Goal: Information Seeking & Learning: Learn about a topic

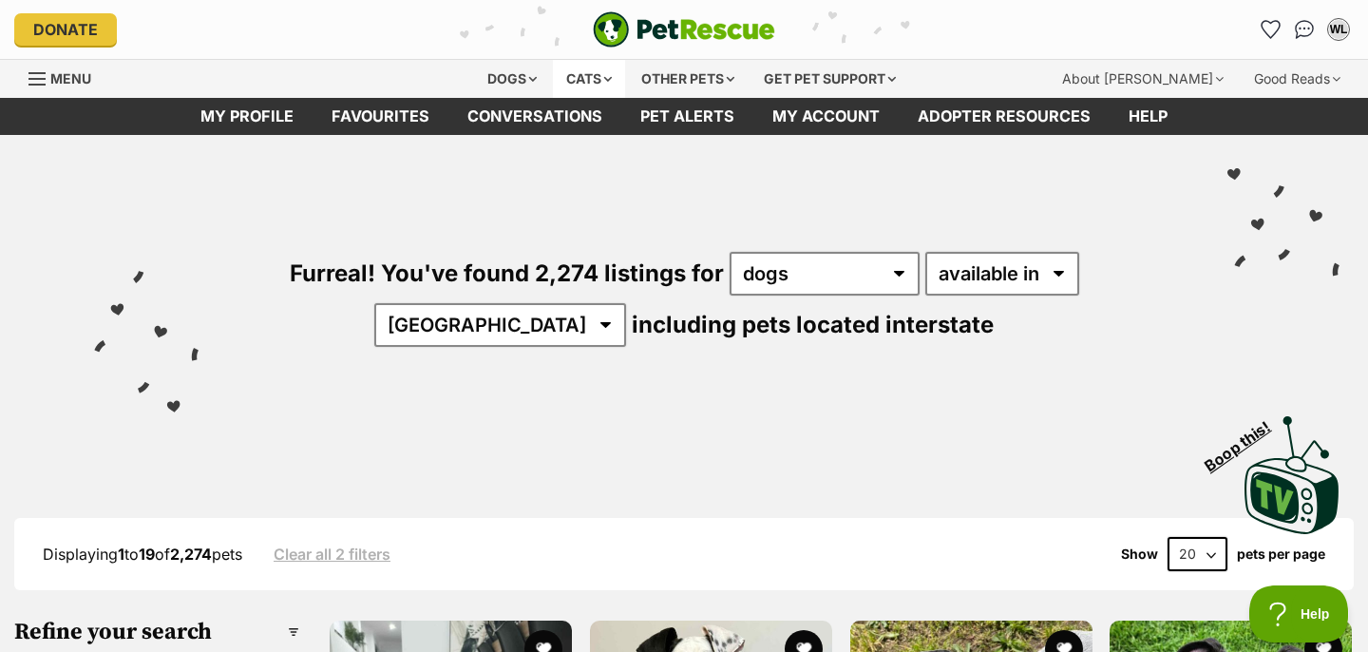
click at [591, 80] on div "Cats" at bounding box center [589, 79] width 72 height 38
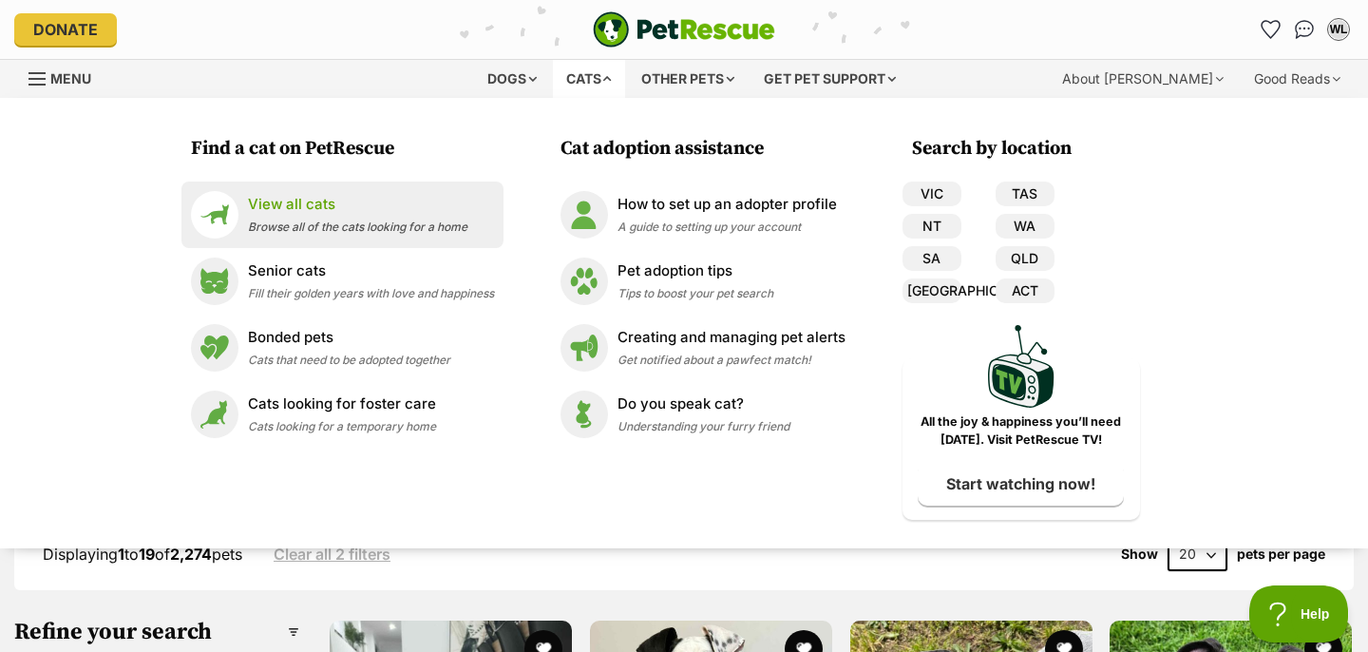
click at [311, 217] on div "View all cats Browse all of the cats looking for a home" at bounding box center [357, 214] width 219 height 41
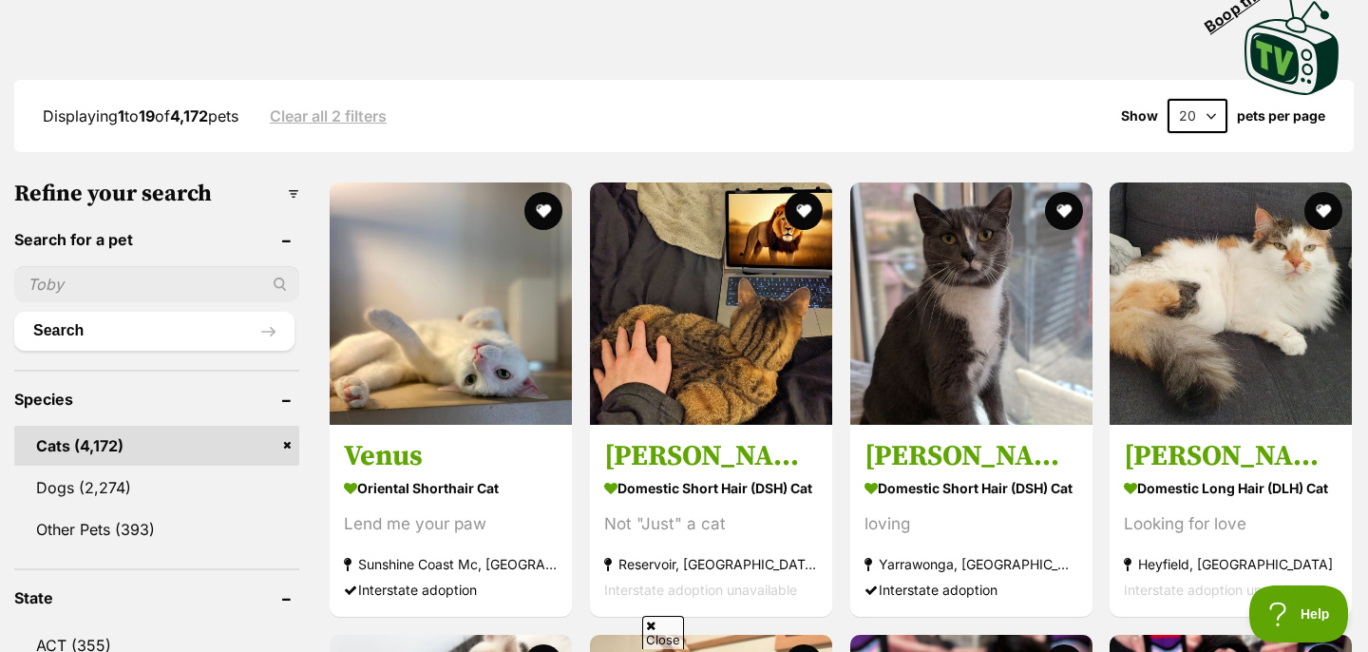
scroll to position [968, 0]
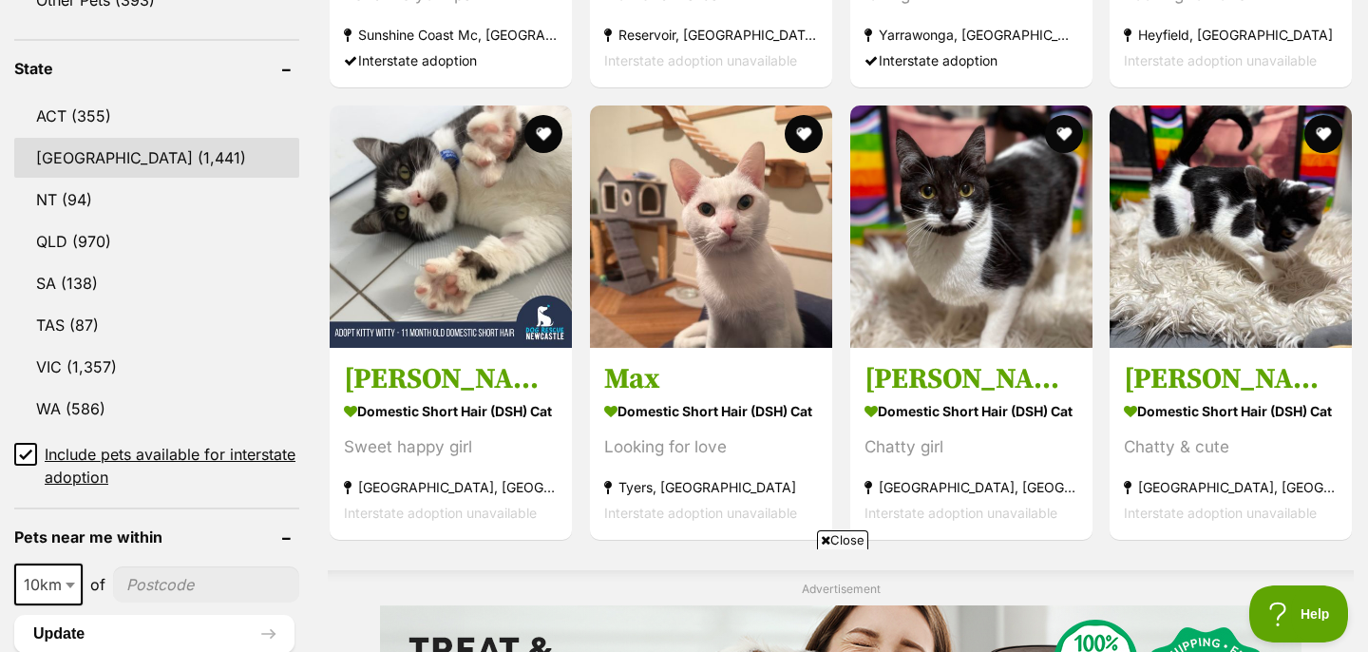
click at [144, 156] on link "NSW (1,441)" at bounding box center [156, 158] width 285 height 40
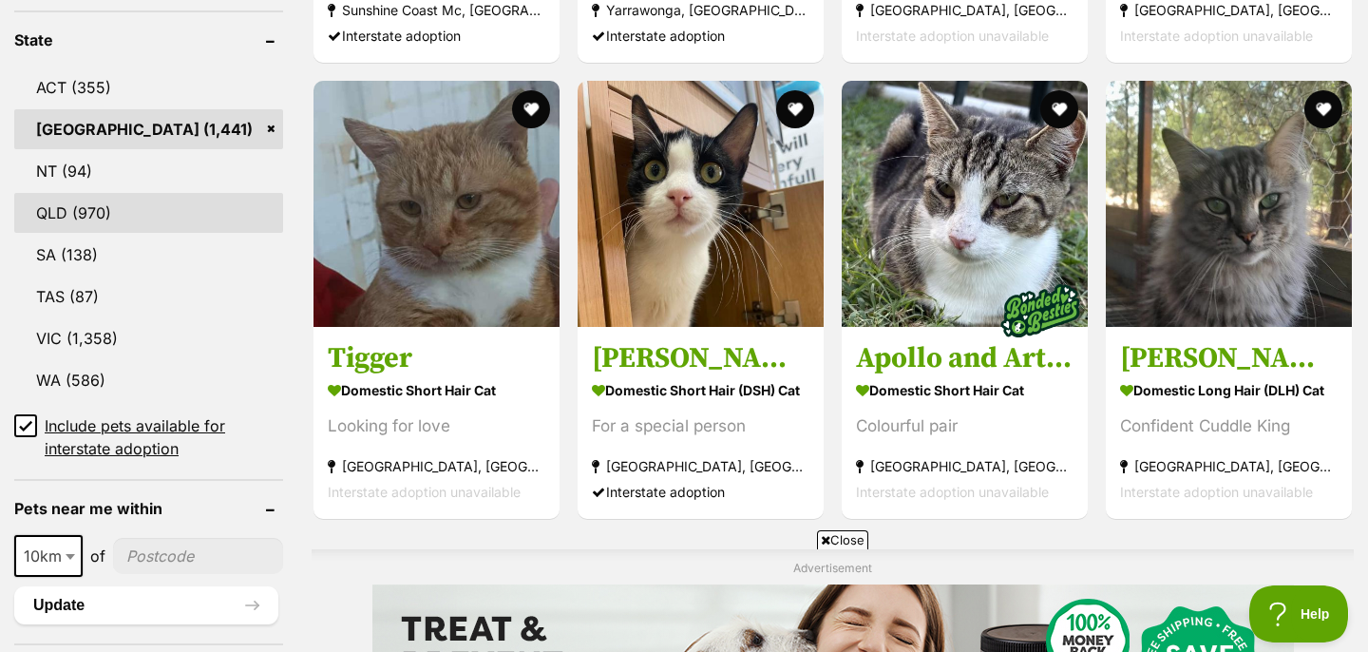
scroll to position [1025, 0]
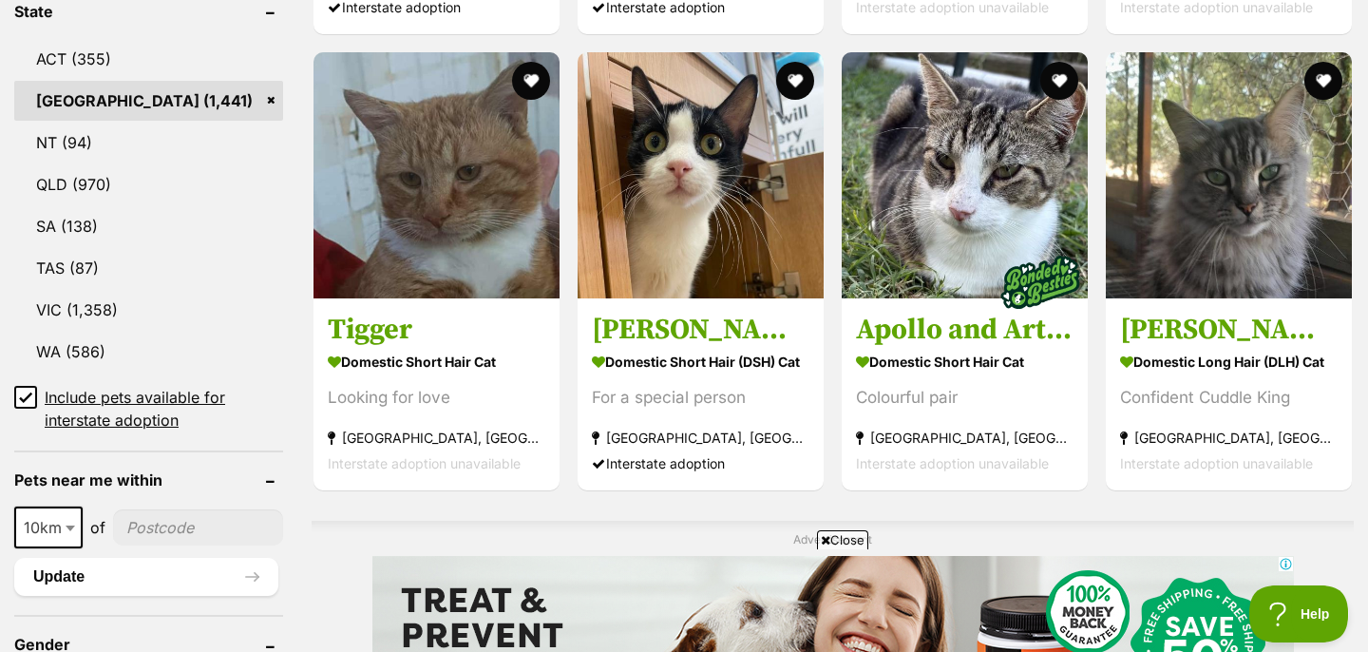
click at [27, 391] on icon at bounding box center [25, 397] width 13 height 13
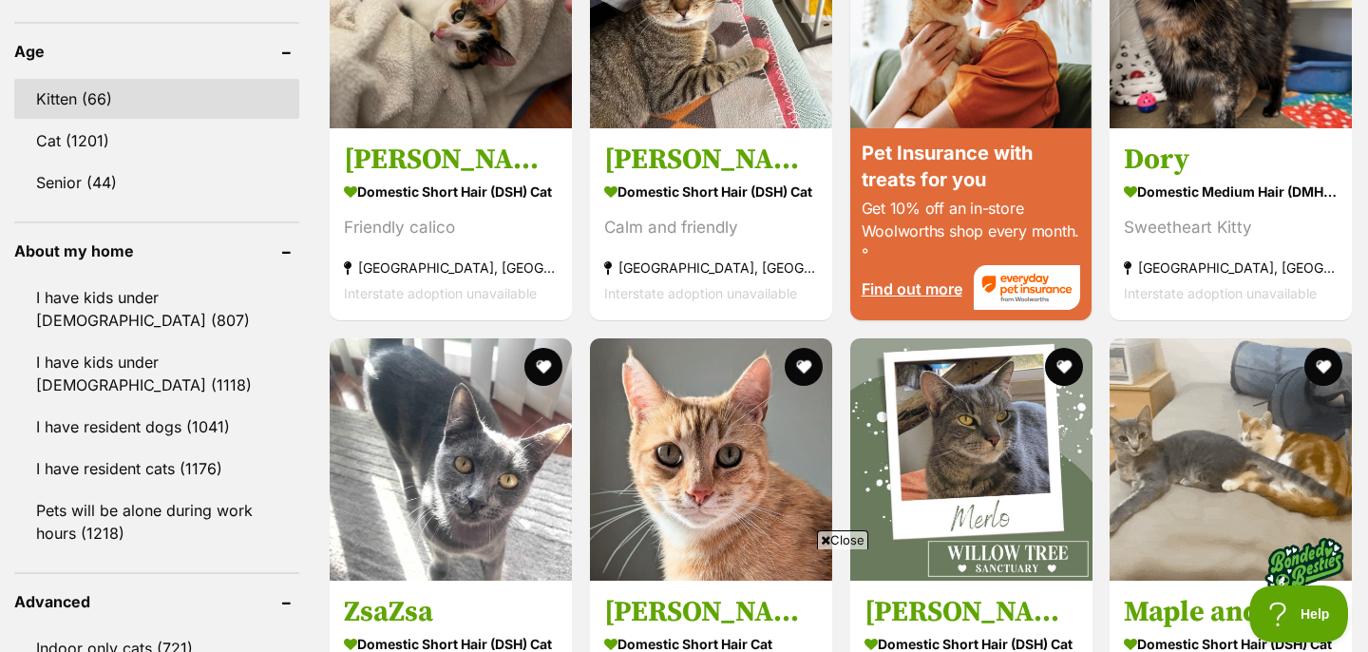
scroll to position [1990, 0]
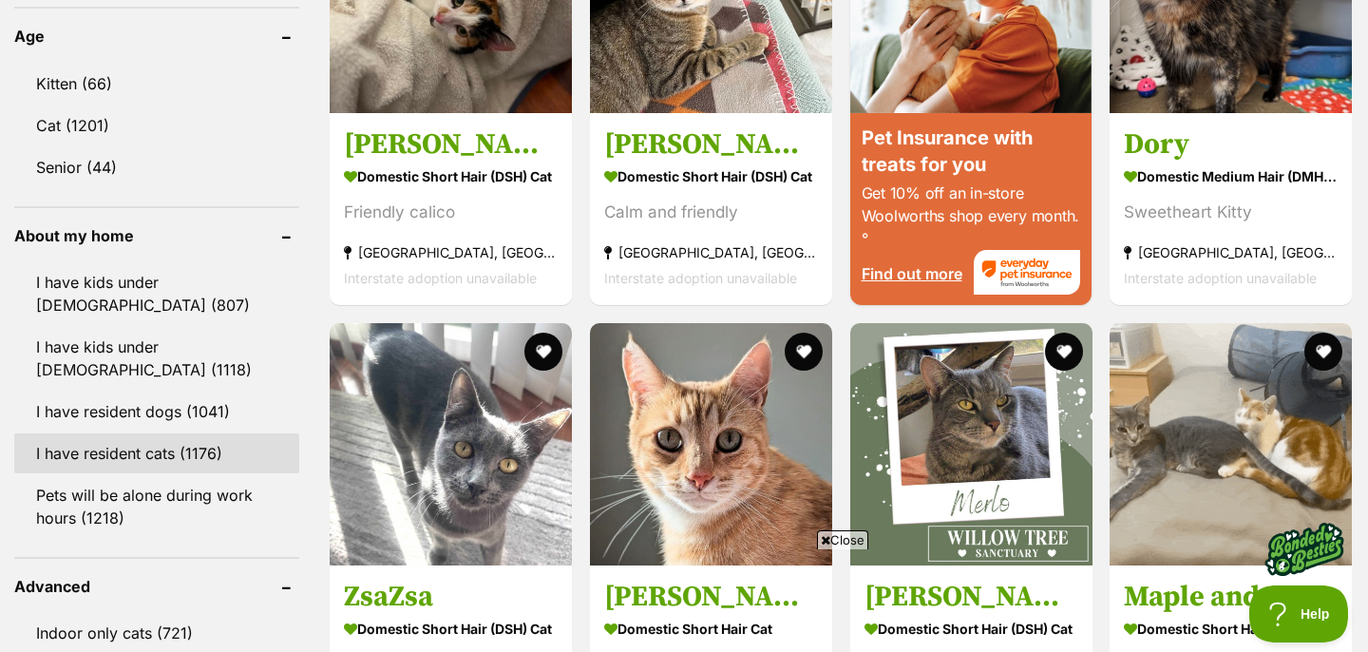
click at [188, 433] on link "I have resident cats (1176)" at bounding box center [156, 453] width 285 height 40
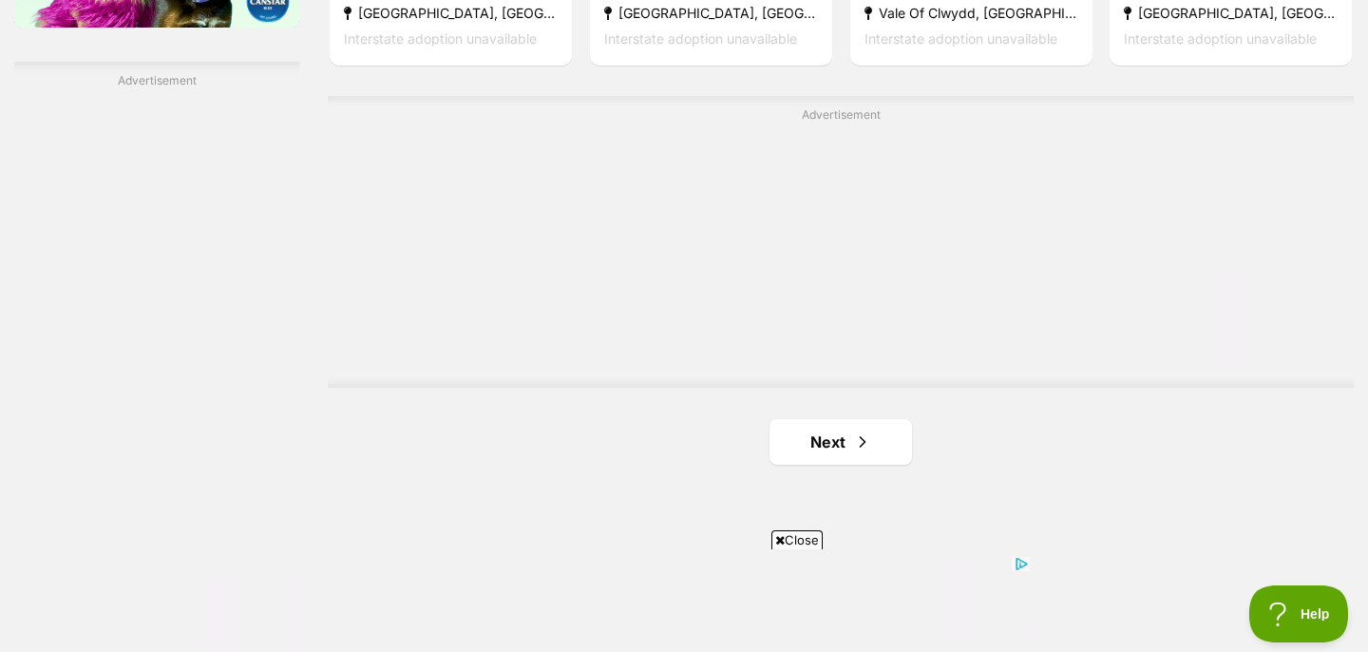
scroll to position [3405, 0]
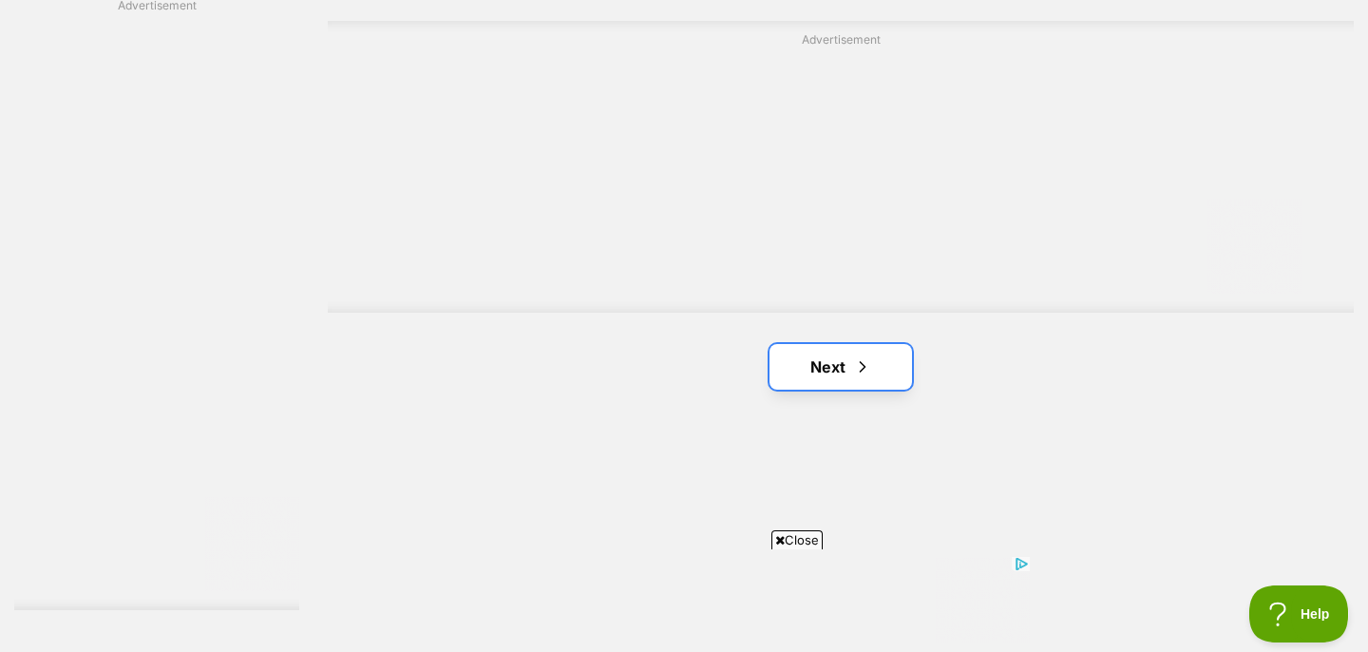
click at [821, 358] on link "Next" at bounding box center [841, 367] width 143 height 46
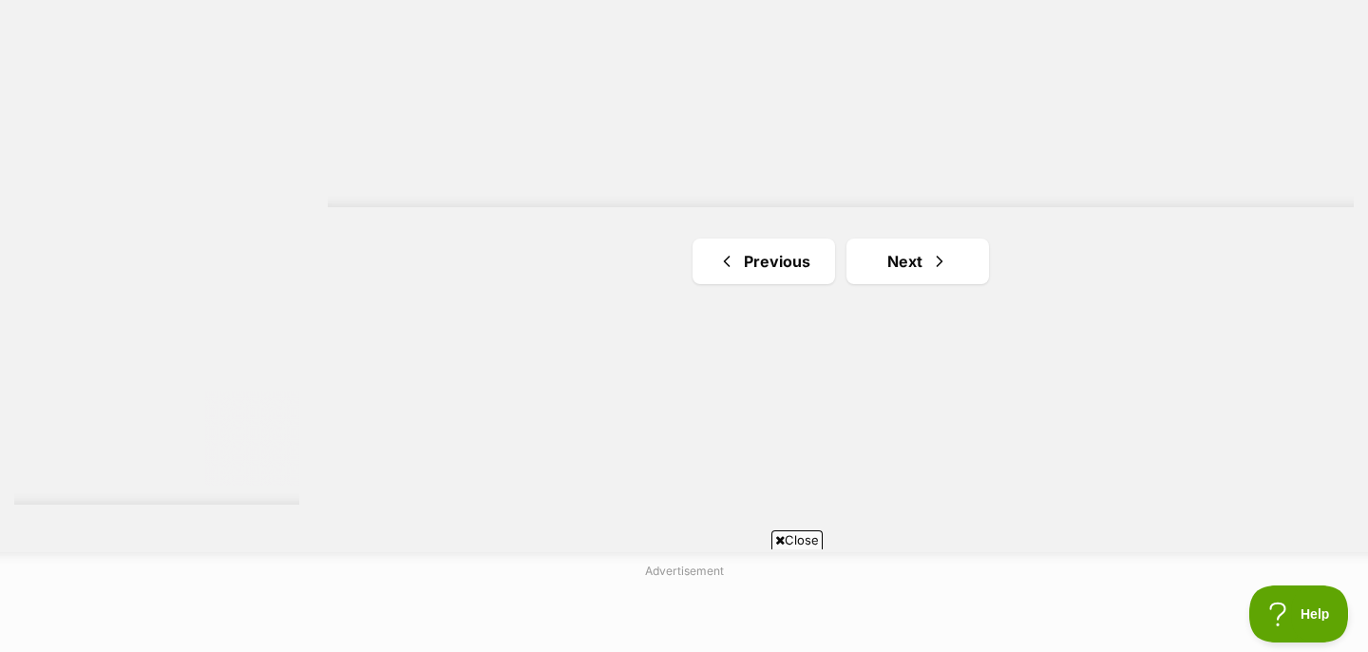
scroll to position [3548, 0]
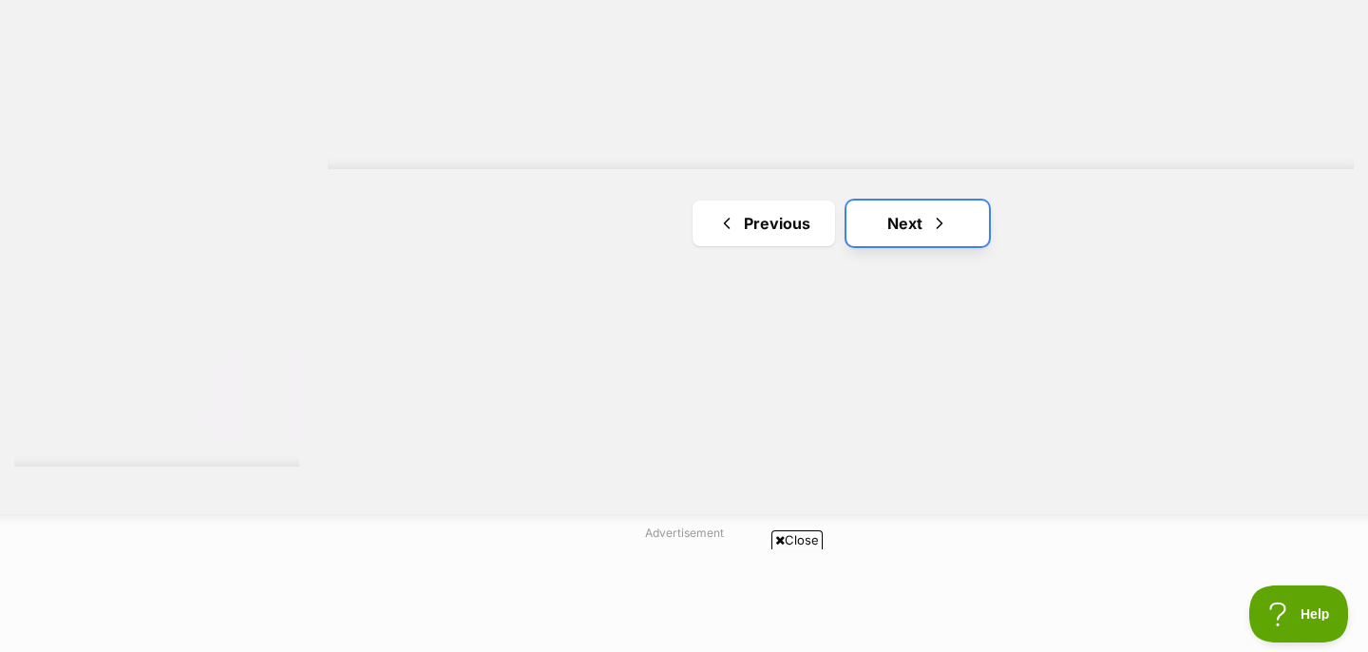
click at [897, 225] on link "Next" at bounding box center [918, 223] width 143 height 46
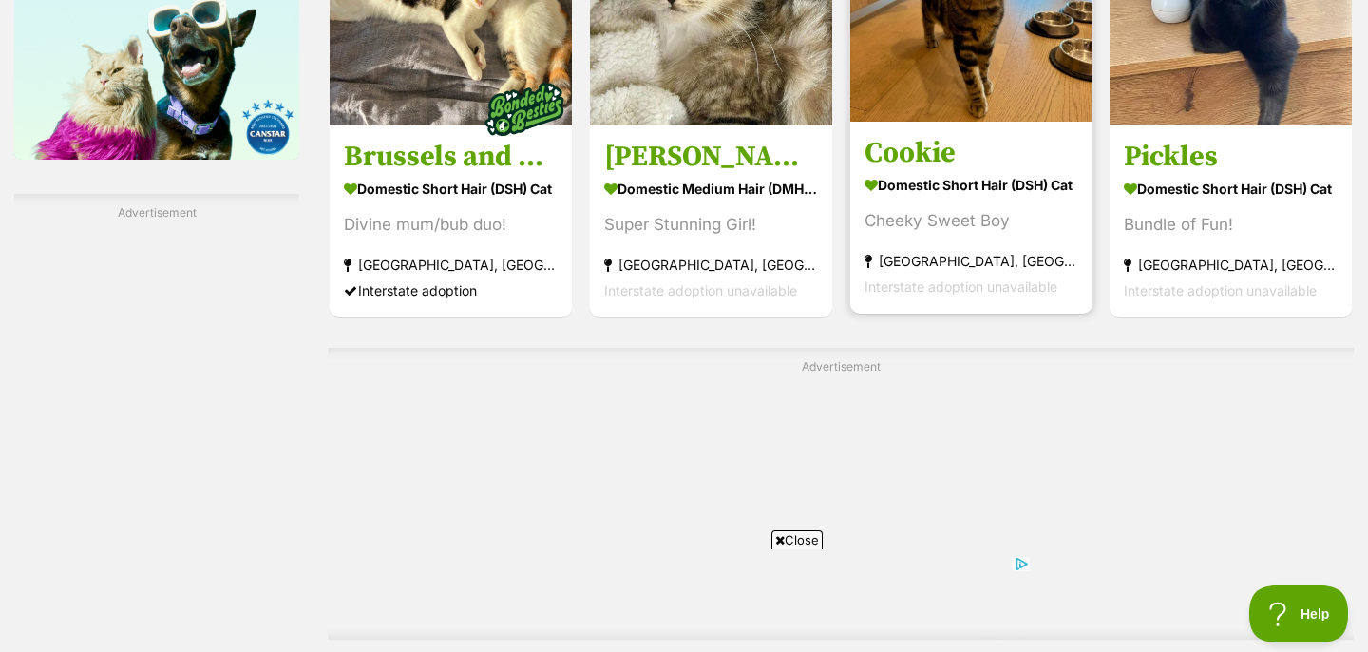
scroll to position [3580, 0]
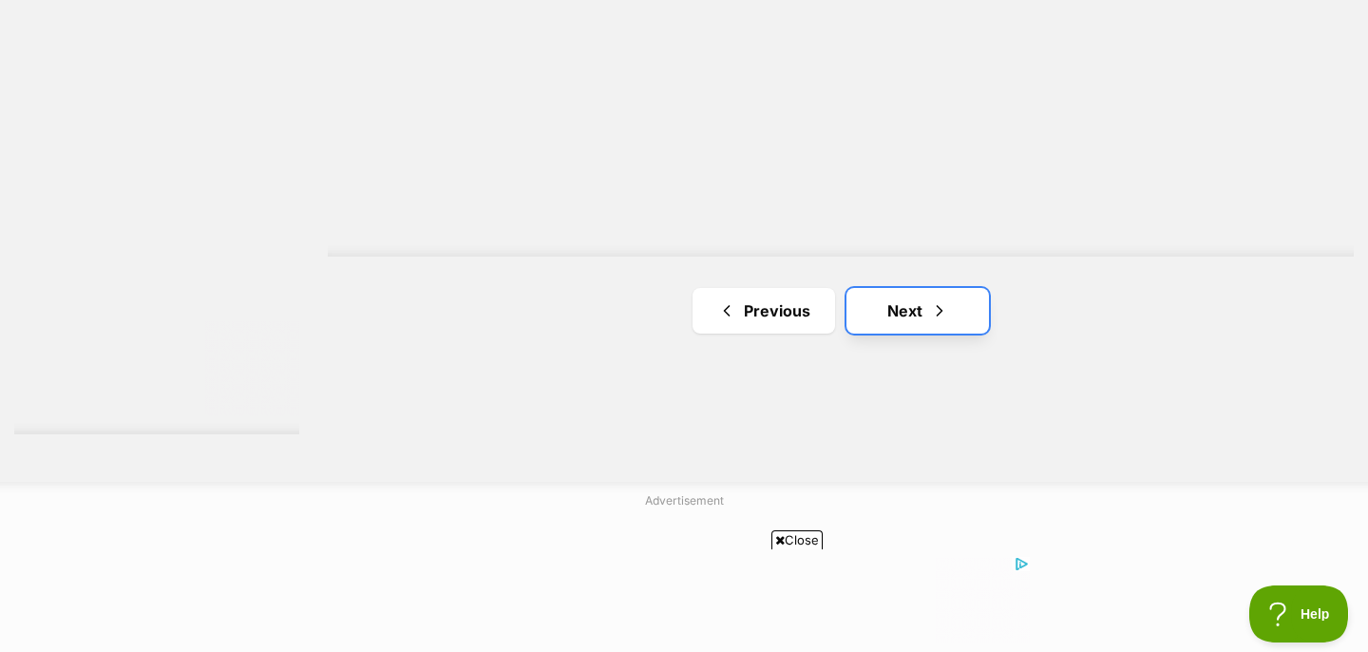
click at [906, 301] on link "Next" at bounding box center [918, 311] width 143 height 46
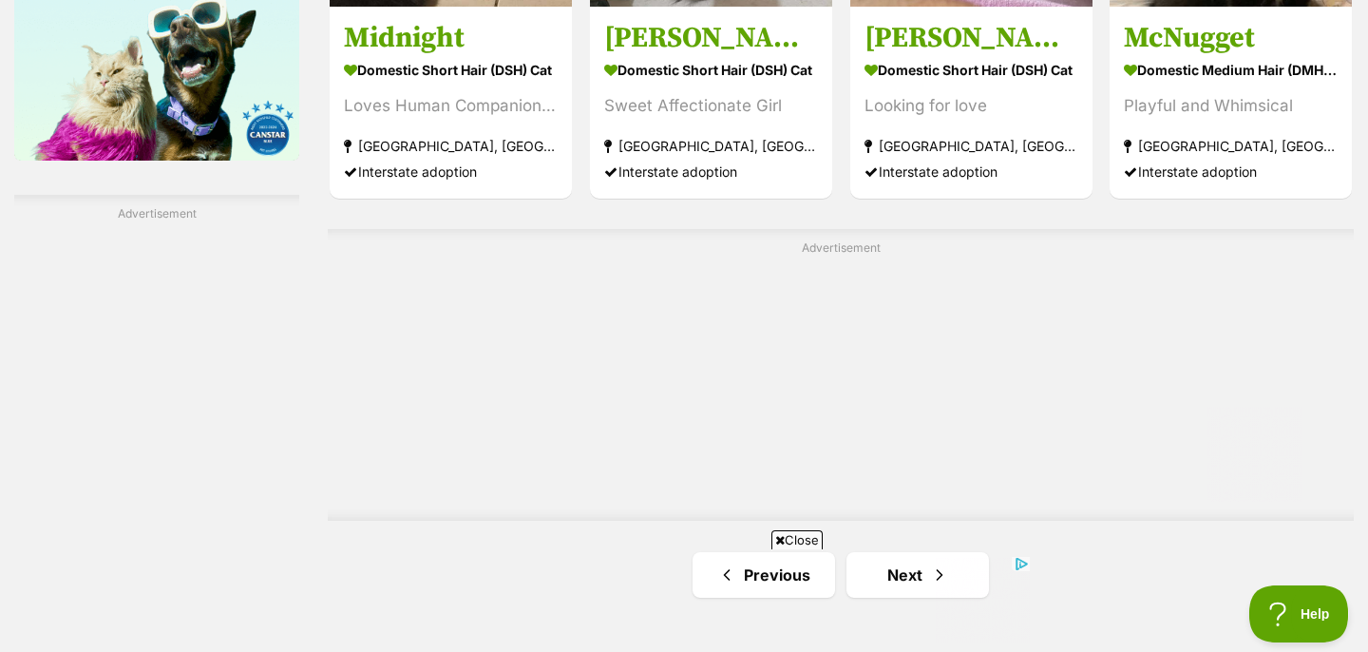
scroll to position [3361, 0]
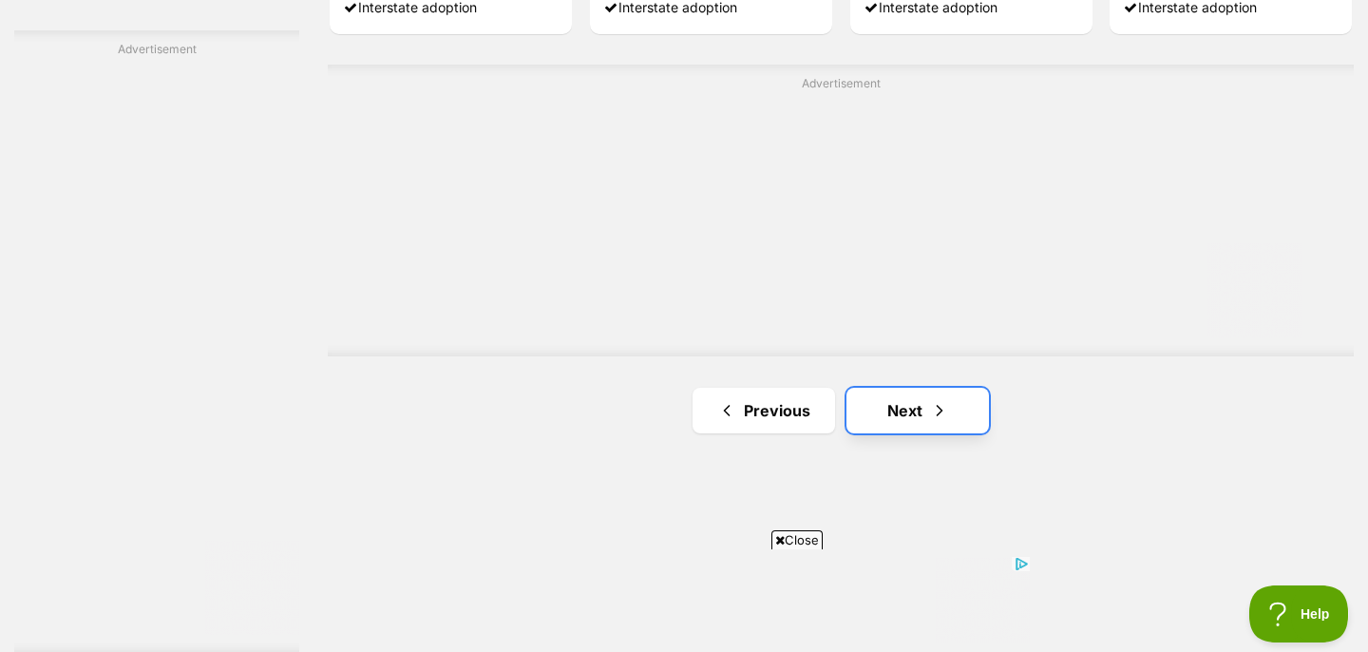
click at [901, 419] on link "Next" at bounding box center [918, 411] width 143 height 46
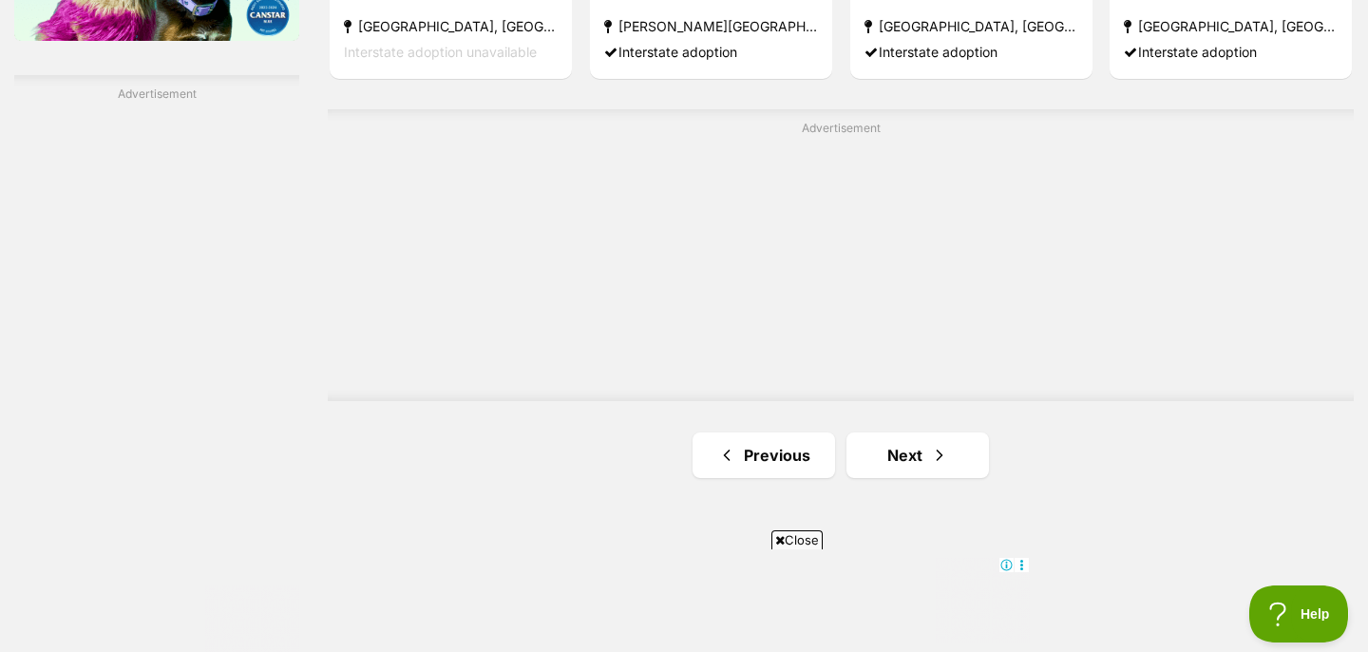
scroll to position [3333, 0]
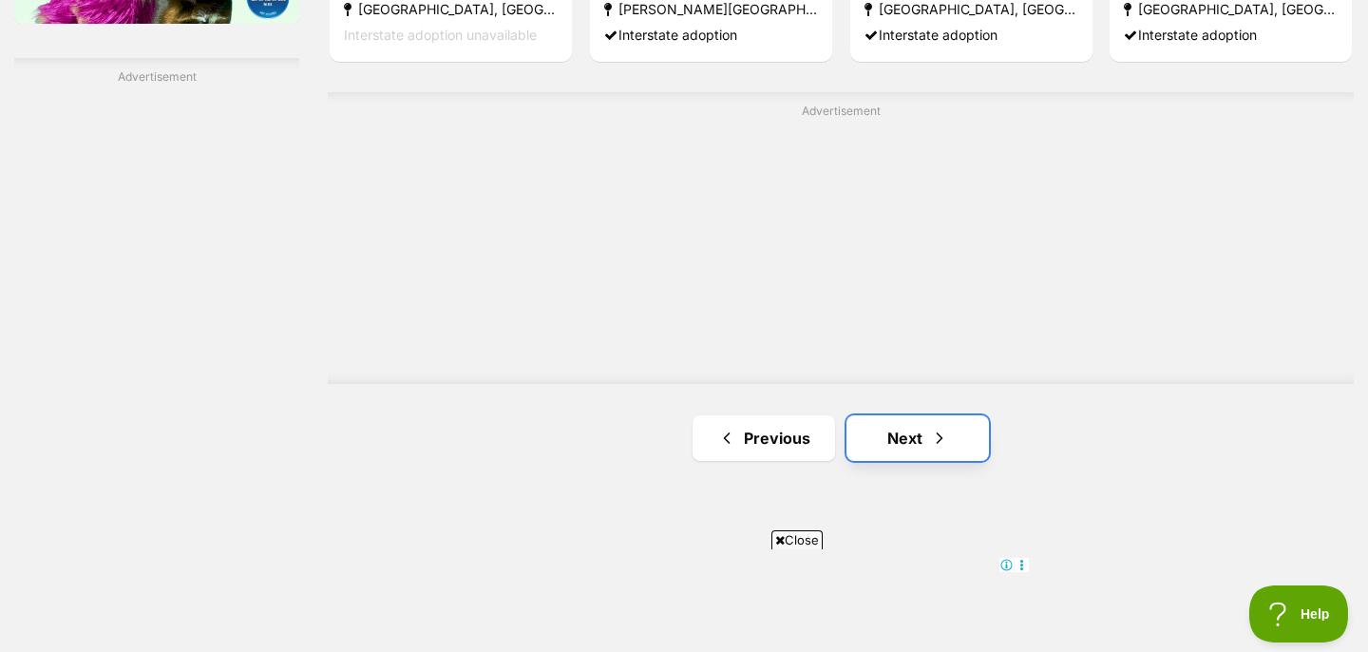
click at [872, 432] on link "Next" at bounding box center [918, 438] width 143 height 46
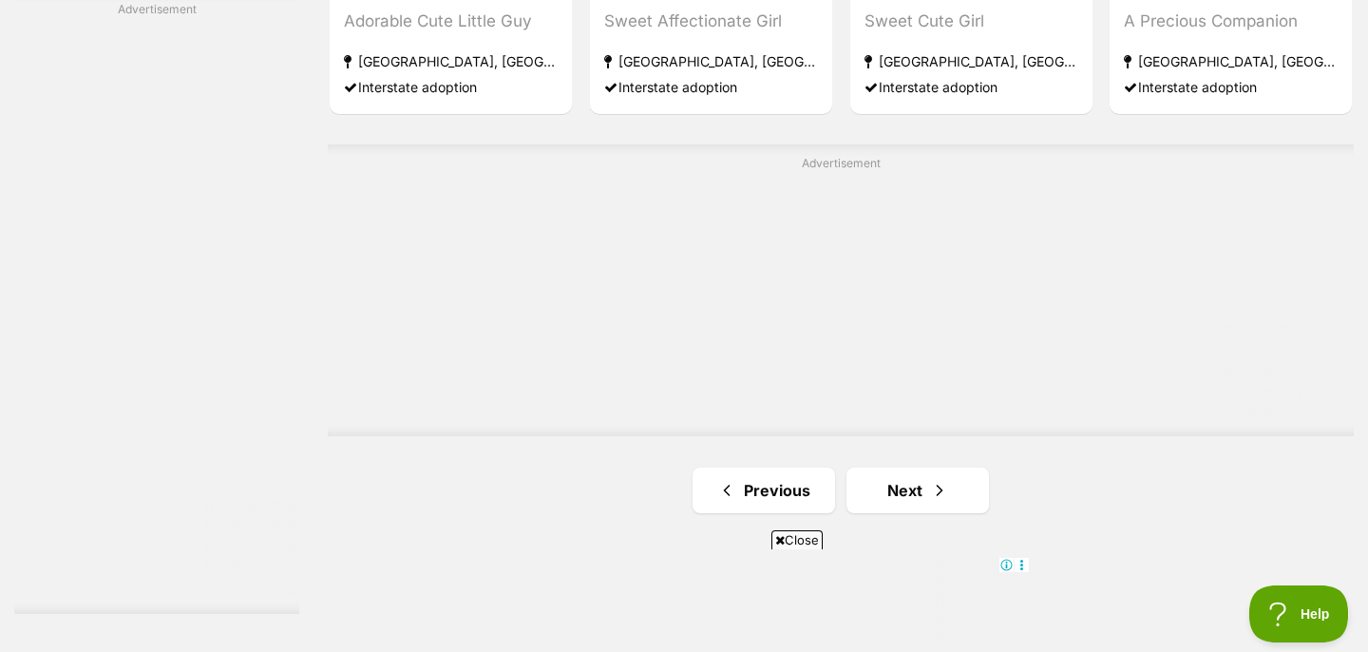
scroll to position [3491, 0]
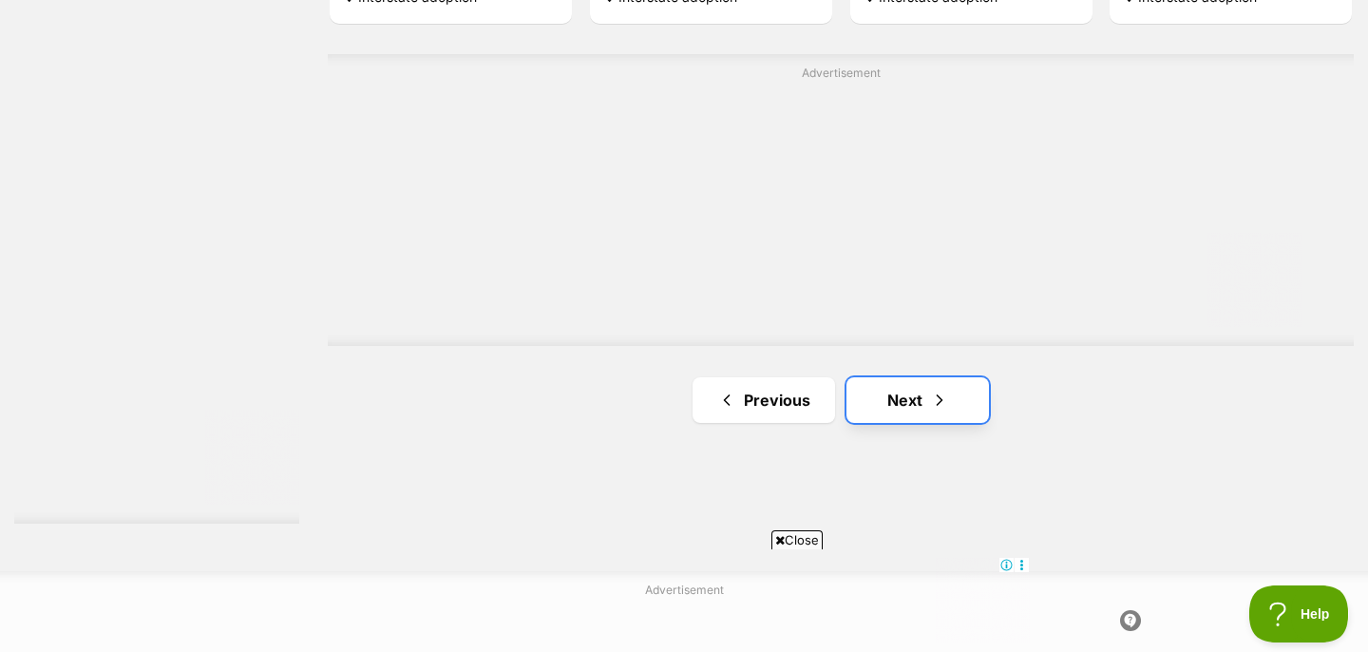
click at [882, 397] on link "Next" at bounding box center [918, 400] width 143 height 46
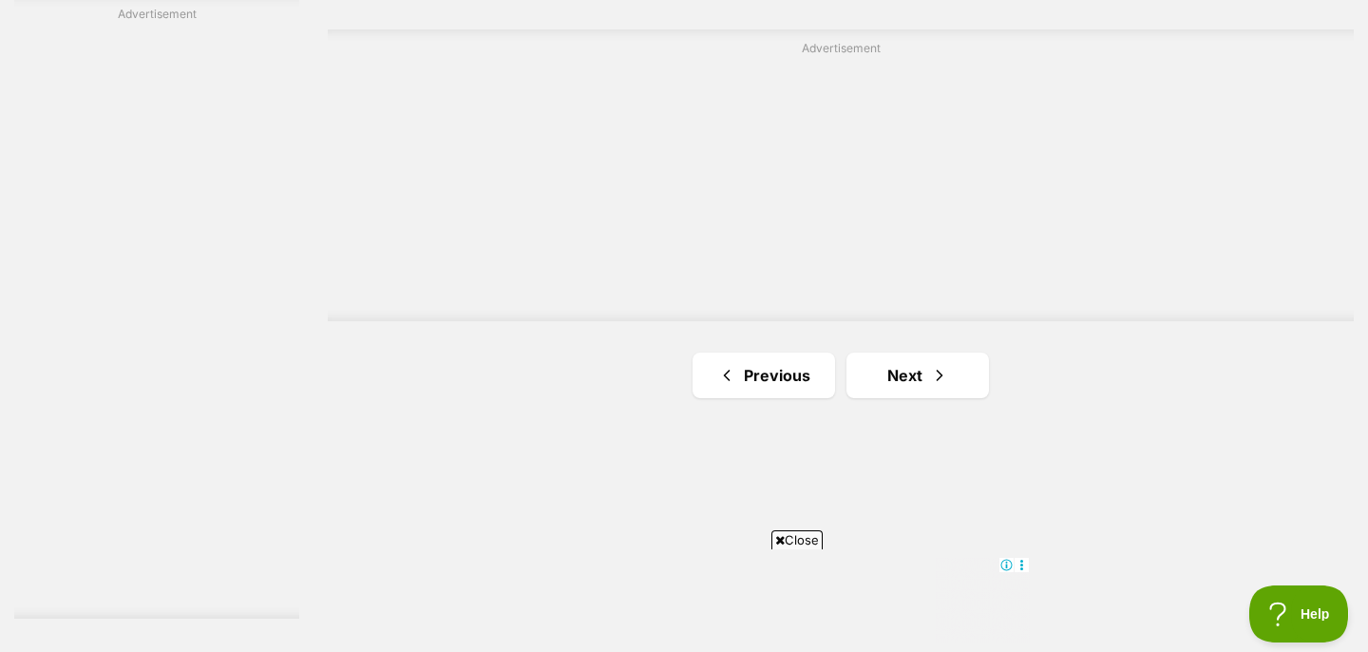
scroll to position [3606, 0]
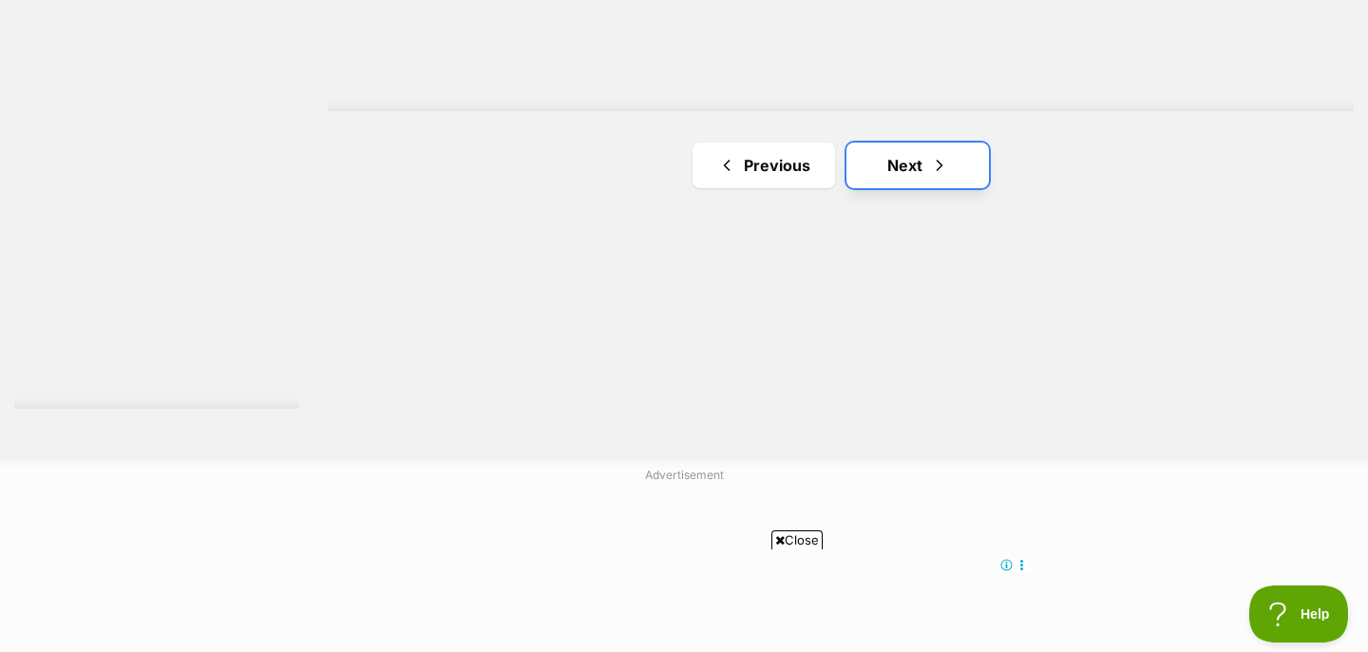
click at [893, 154] on link "Next" at bounding box center [918, 166] width 143 height 46
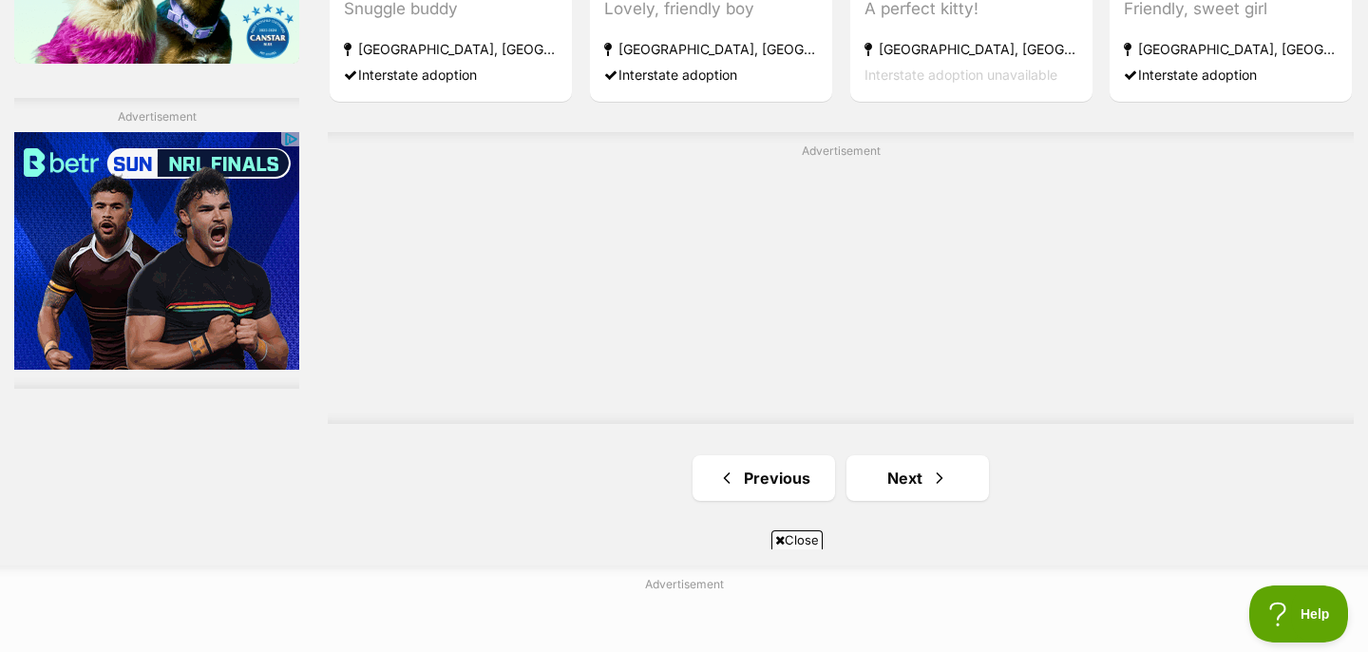
scroll to position [3312, 0]
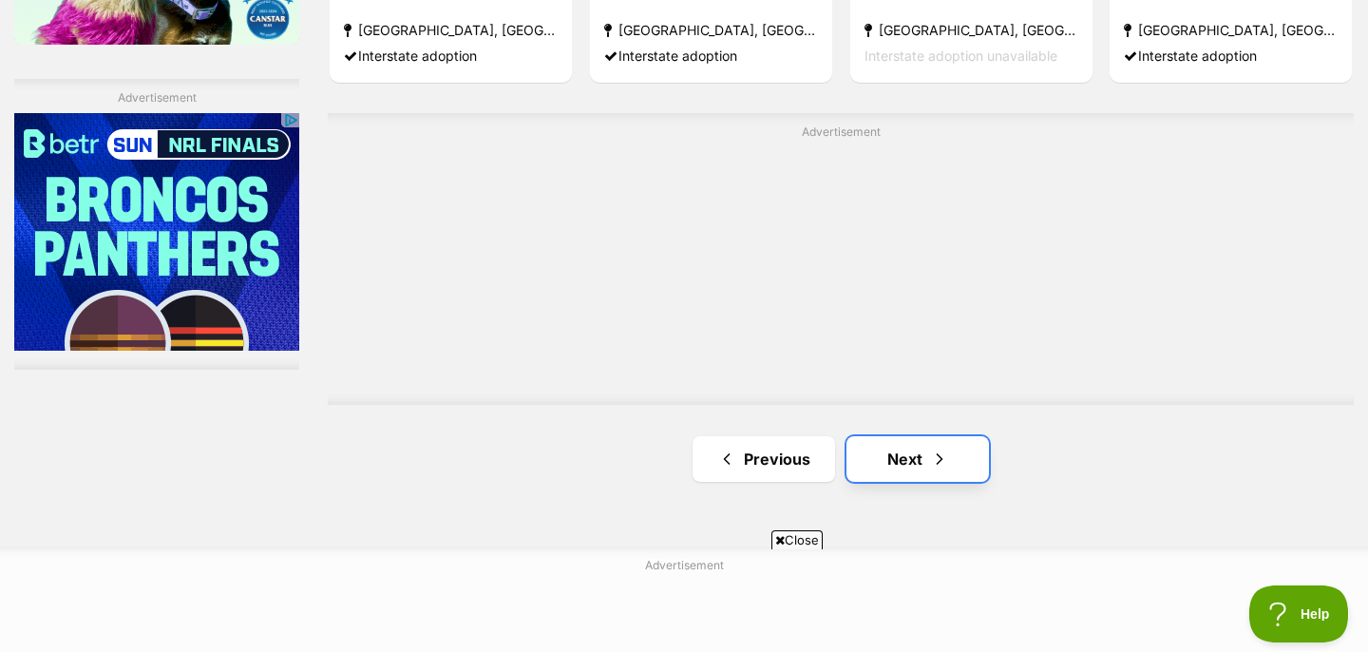
click at [888, 436] on link "Next" at bounding box center [918, 459] width 143 height 46
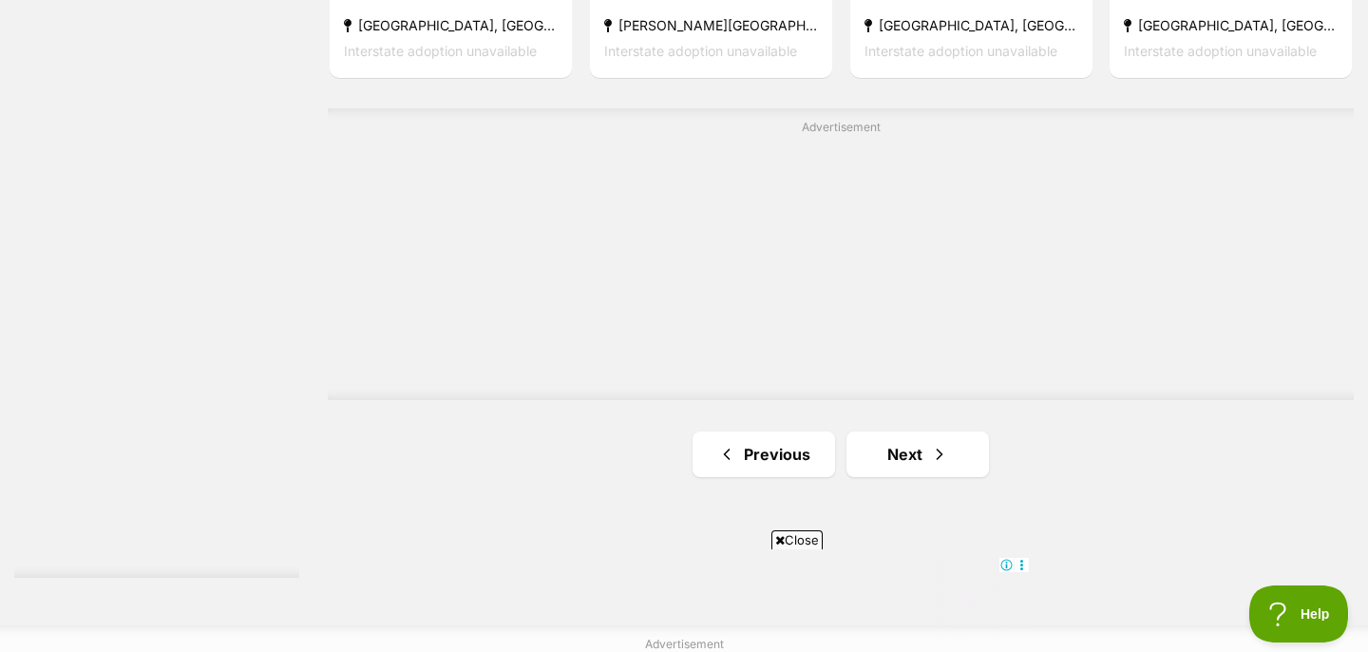
scroll to position [3534, 0]
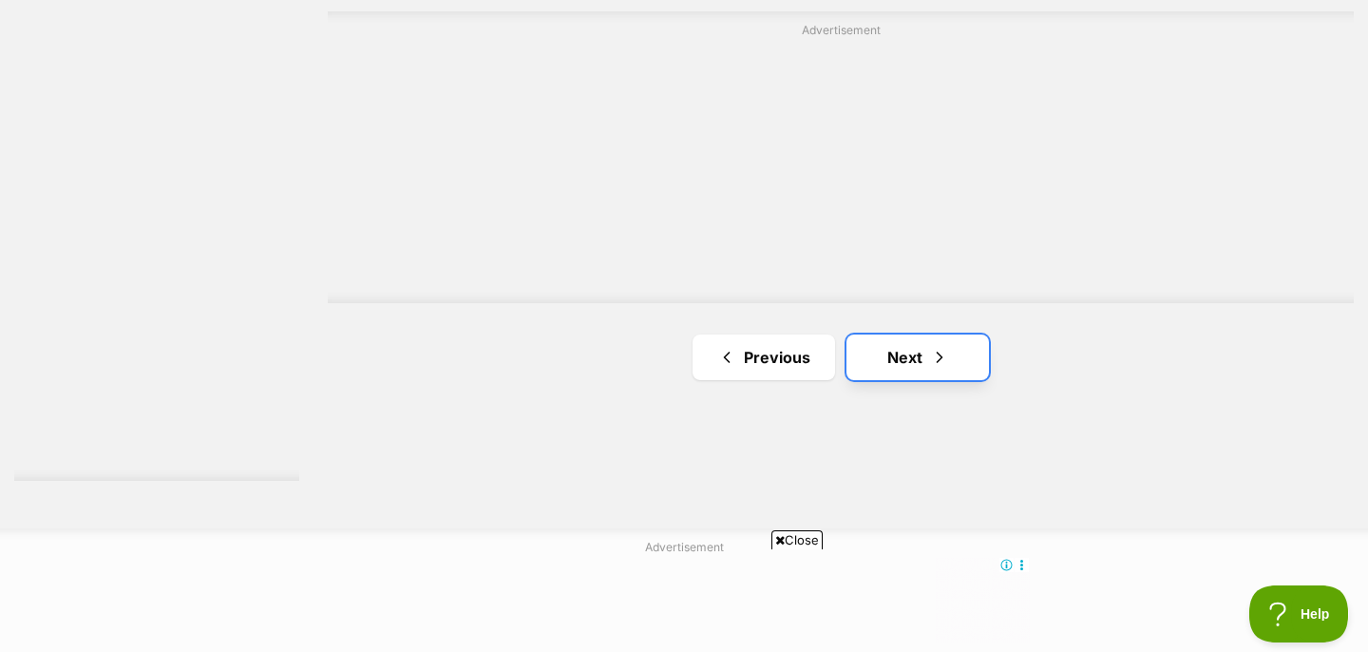
click at [877, 364] on link "Next" at bounding box center [918, 357] width 143 height 46
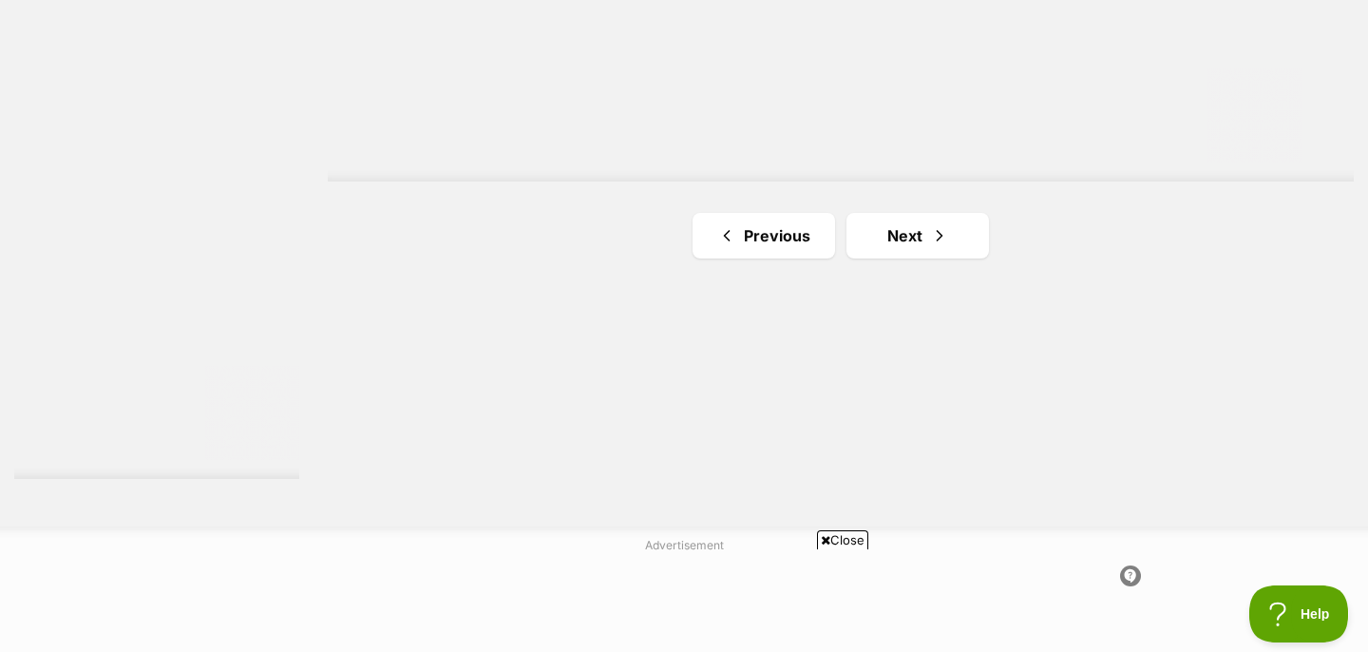
scroll to position [3453, 0]
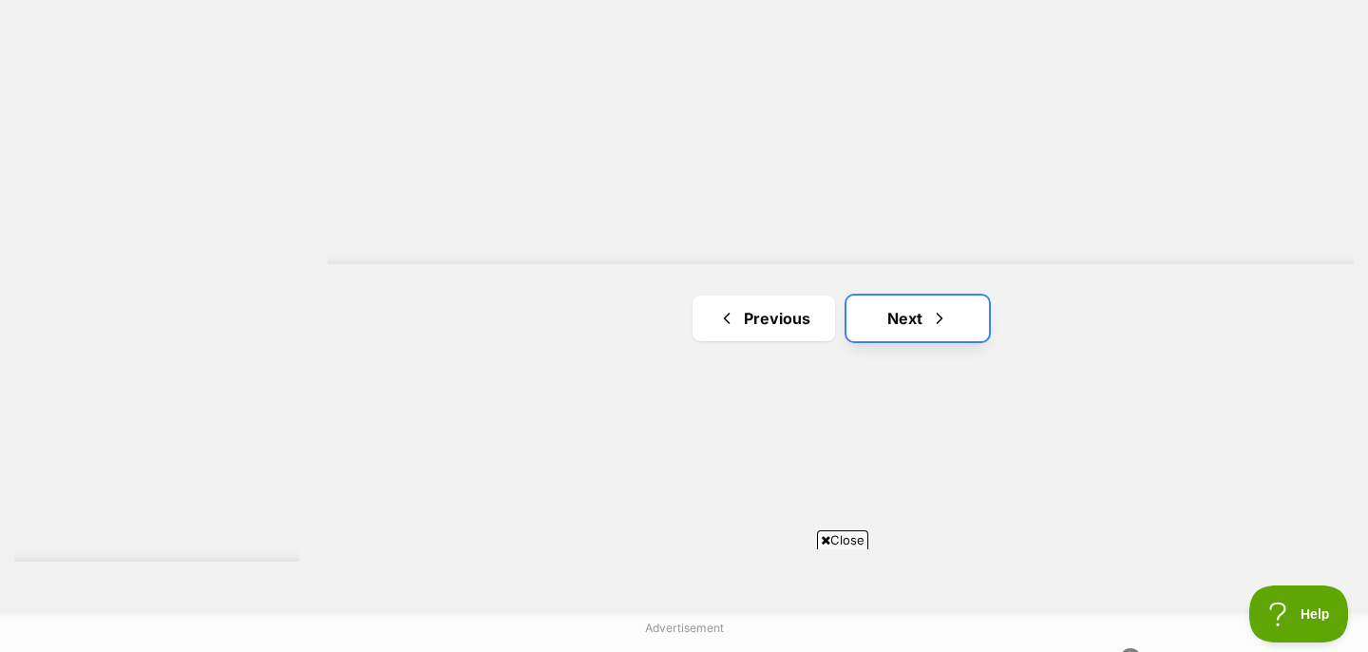
click at [885, 307] on link "Next" at bounding box center [918, 319] width 143 height 46
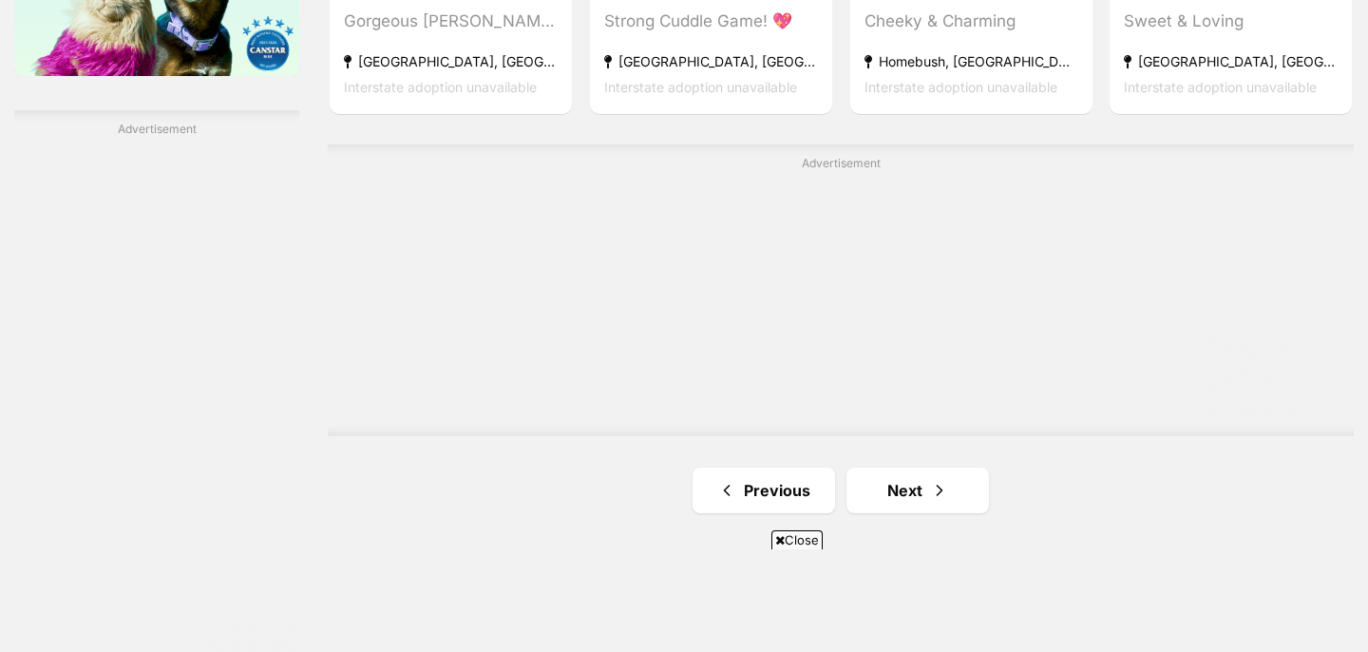
scroll to position [3395, 0]
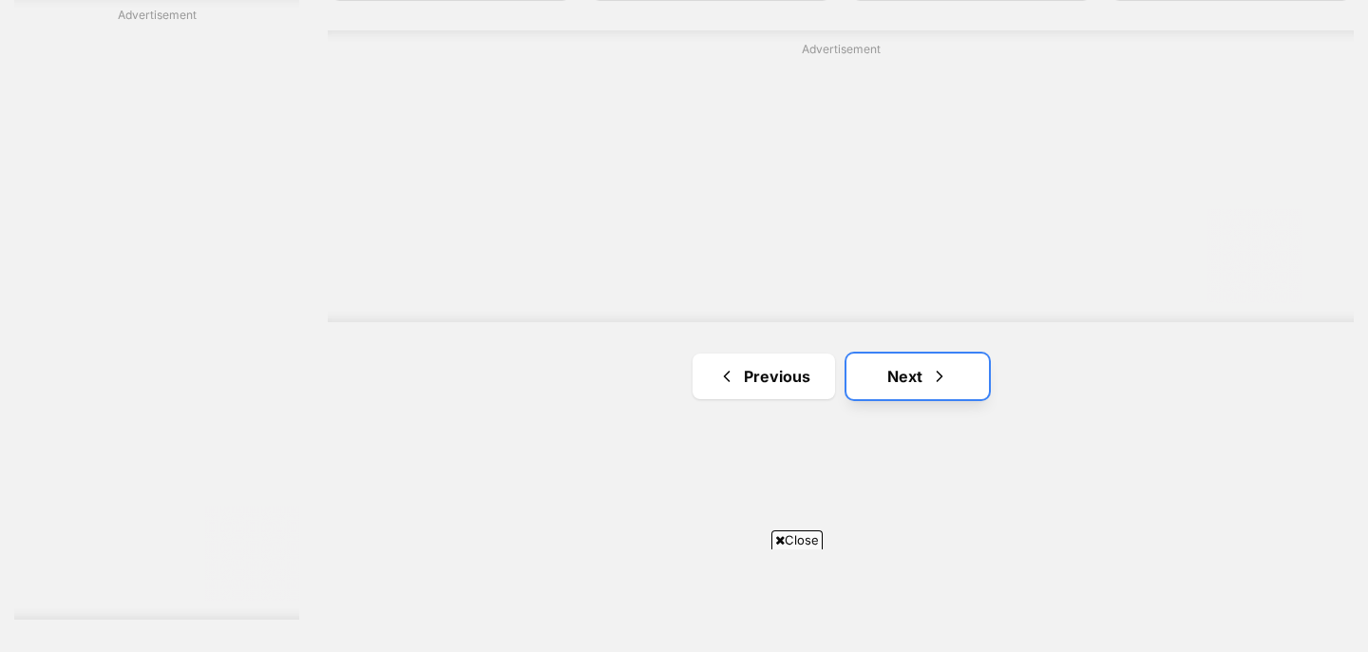
click at [902, 372] on link "Next" at bounding box center [918, 376] width 143 height 46
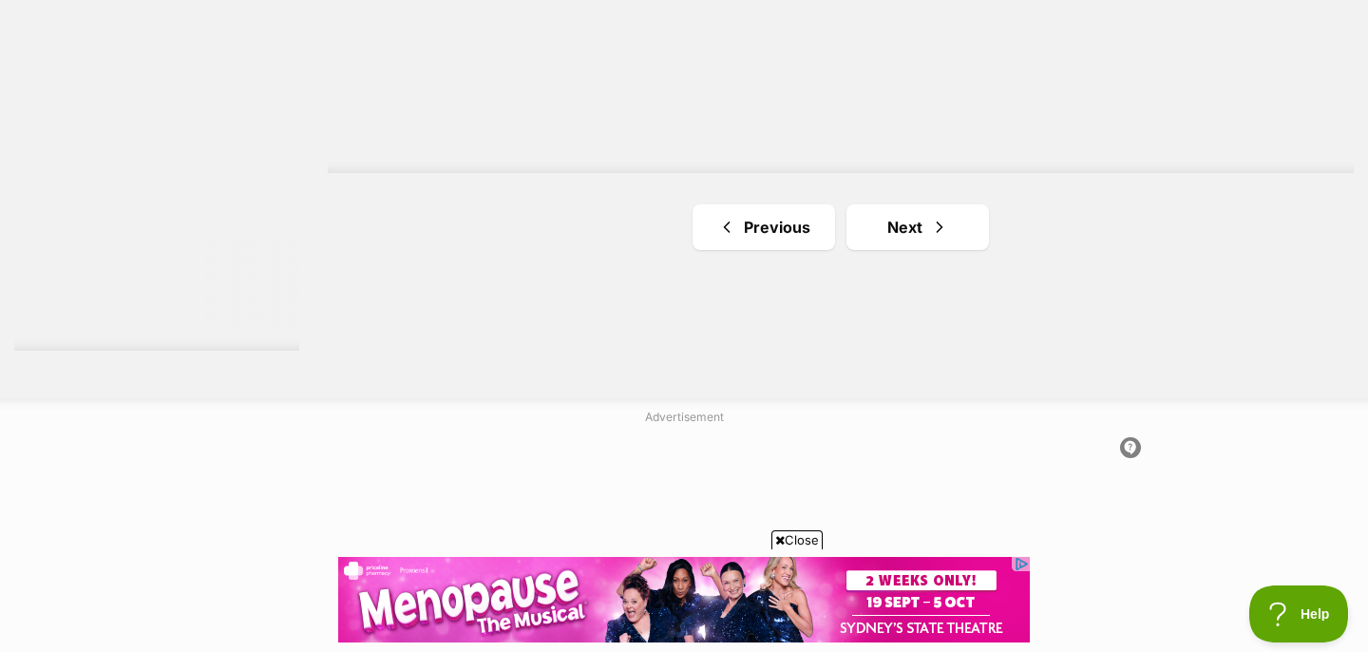
scroll to position [3671, 0]
click at [925, 224] on link "Next" at bounding box center [918, 221] width 143 height 46
